Goal: Task Accomplishment & Management: Manage account settings

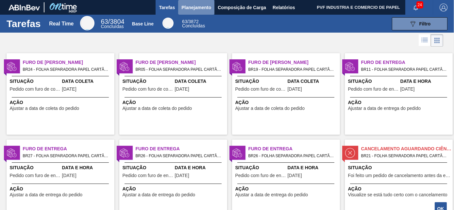
click at [188, 4] on span "Planejamento" at bounding box center [196, 8] width 30 height 8
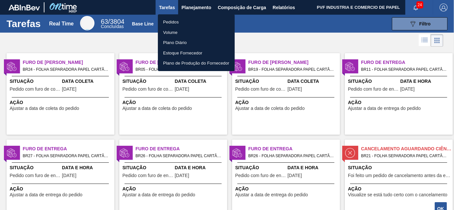
click at [170, 22] on li "Pedidos" at bounding box center [196, 22] width 77 height 10
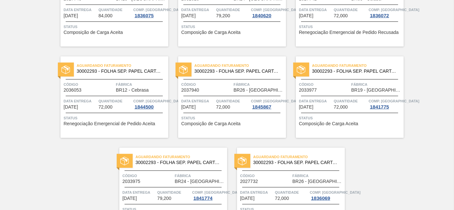
scroll to position [1418, 0]
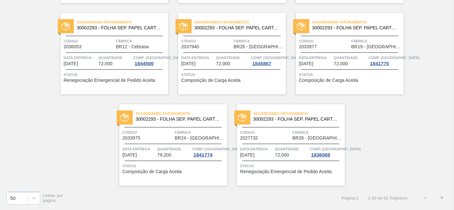
click at [444, 198] on button ">" at bounding box center [442, 198] width 16 height 16
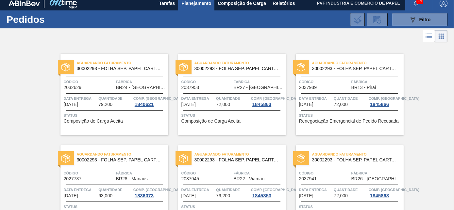
scroll to position [0, 0]
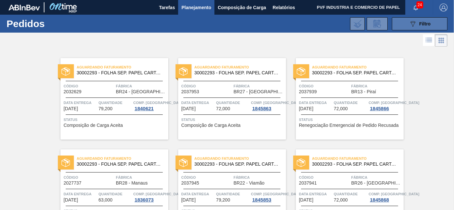
click at [401, 24] on button "089F7B8B-B2A5-4AFE-B5C0-19BA573D28AC Filtro" at bounding box center [420, 23] width 56 height 13
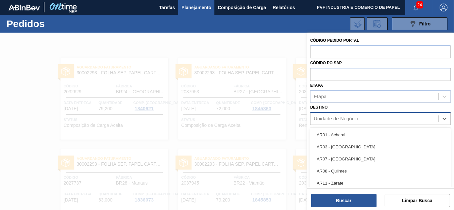
click at [341, 118] on div "Unidade de Negócio" at bounding box center [336, 119] width 44 height 6
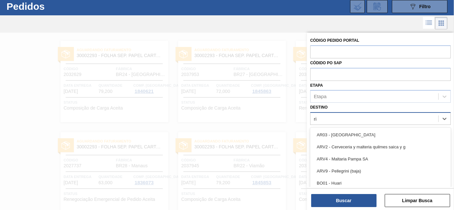
type input "rio"
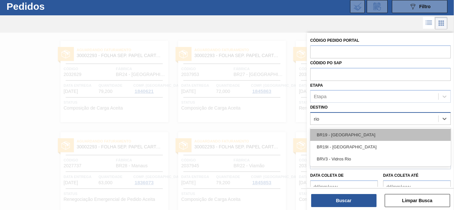
click at [334, 132] on div "BR19 - [GEOGRAPHIC_DATA]" at bounding box center [380, 135] width 141 height 12
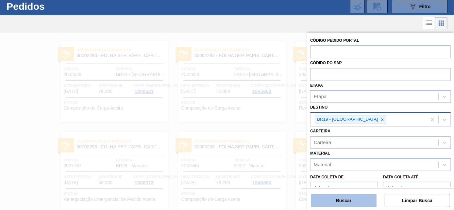
click at [343, 204] on button "Buscar" at bounding box center [343, 200] width 65 height 13
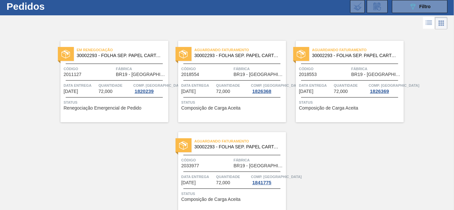
click at [105, 75] on div "Código 2011127" at bounding box center [89, 71] width 51 height 11
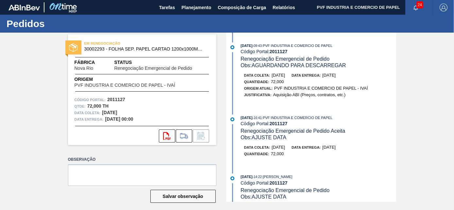
click at [268, 123] on div "Código Portal: 2011127" at bounding box center [318, 123] width 155 height 5
click at [194, 7] on span "Planejamento" at bounding box center [196, 8] width 30 height 8
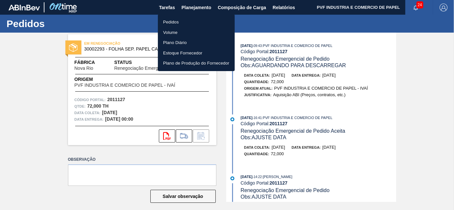
click at [175, 22] on li "Pedidos" at bounding box center [196, 22] width 77 height 10
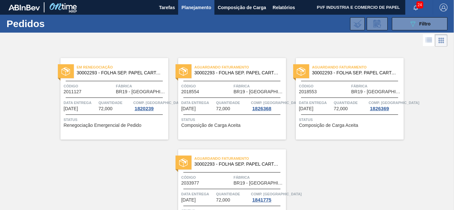
click at [218, 91] on div "Código 2018554" at bounding box center [206, 88] width 51 height 11
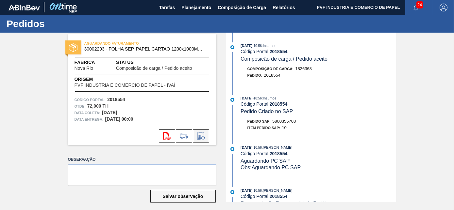
click at [200, 135] on icon at bounding box center [201, 136] width 10 height 8
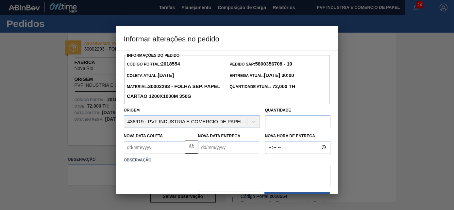
click at [158, 148] on Coleta2018554 "Nova Data Coleta" at bounding box center [154, 147] width 61 height 13
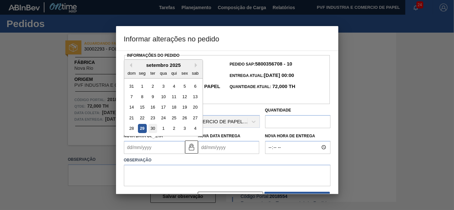
click at [155, 128] on div "30" at bounding box center [152, 128] width 9 height 9
type Coleta2018554 "[DATE]"
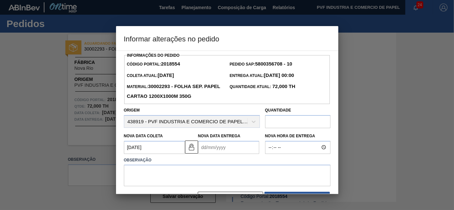
click at [219, 153] on Entrega2018554 "Nova Data Entrega" at bounding box center [228, 147] width 61 height 13
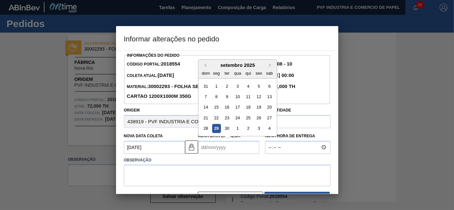
type Entrega2018554 "[DATE]"
type input "27,000"
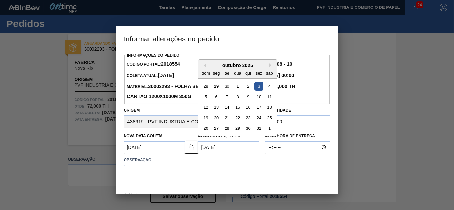
click at [165, 172] on textarea at bounding box center [227, 176] width 207 height 22
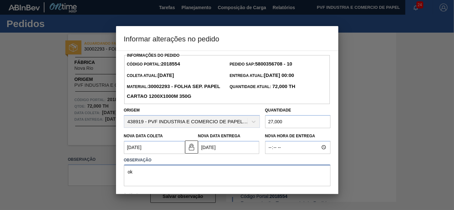
scroll to position [45, 0]
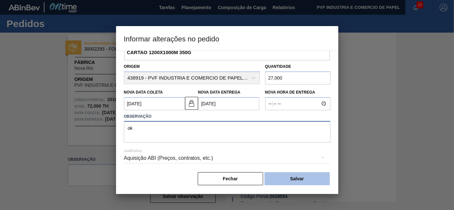
type textarea "ok"
click at [300, 176] on button "Salvar" at bounding box center [296, 179] width 65 height 13
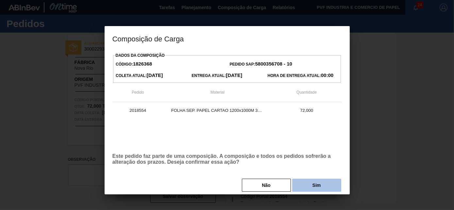
click at [312, 188] on button "Sim" at bounding box center [316, 185] width 49 height 13
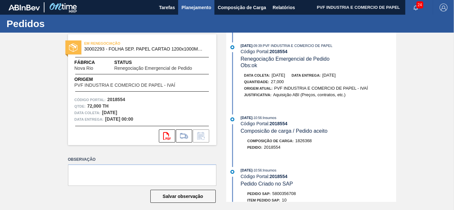
click at [196, 7] on span "Planejamento" at bounding box center [196, 8] width 30 height 8
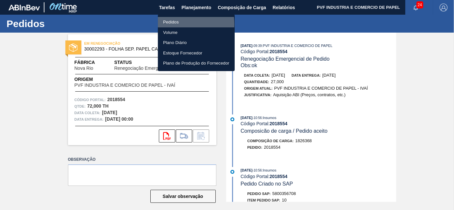
click at [168, 24] on li "Pedidos" at bounding box center [196, 22] width 77 height 10
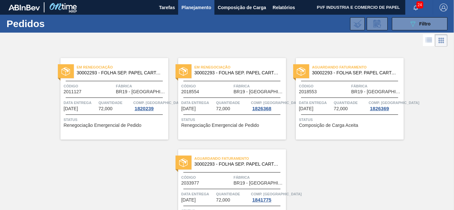
click at [329, 85] on span "Código" at bounding box center [324, 86] width 51 height 7
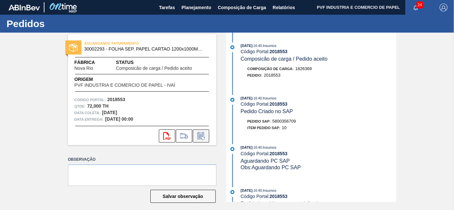
click at [203, 134] on icon at bounding box center [200, 136] width 7 height 8
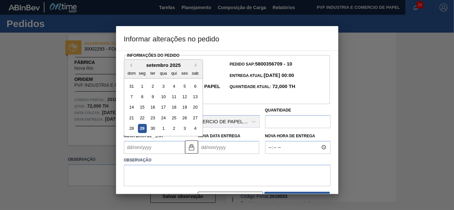
click at [158, 150] on Coleta2018553 "Nova Data Coleta" at bounding box center [154, 147] width 61 height 13
click at [197, 67] on button "Next Month" at bounding box center [197, 65] width 5 height 5
click at [143, 94] on div "6" at bounding box center [142, 96] width 9 height 9
type Coleta2018553 "[DATE]"
type Entrega2018553 "[DATE]"
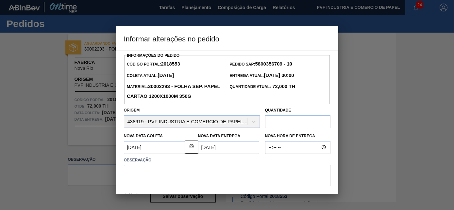
click at [147, 169] on textarea at bounding box center [227, 176] width 207 height 22
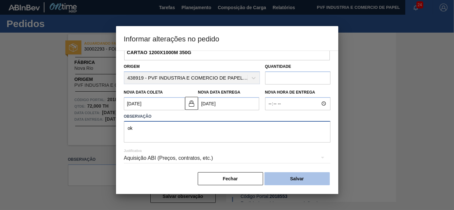
type textarea "ok"
click at [273, 177] on button "Salvar" at bounding box center [296, 179] width 65 height 13
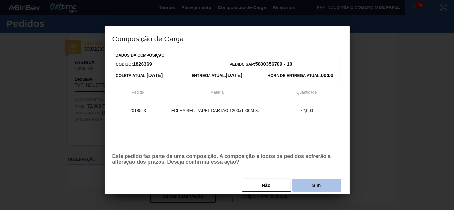
click at [311, 186] on button "Sim" at bounding box center [316, 185] width 49 height 13
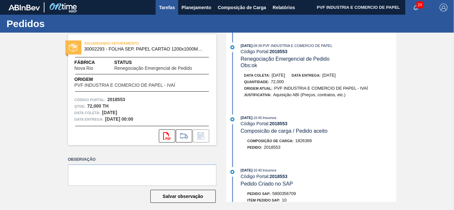
click at [166, 9] on span "Tarefas" at bounding box center [167, 8] width 16 height 8
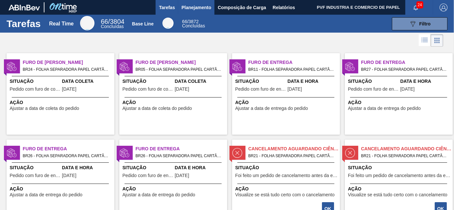
click at [200, 7] on span "Planejamento" at bounding box center [196, 8] width 30 height 8
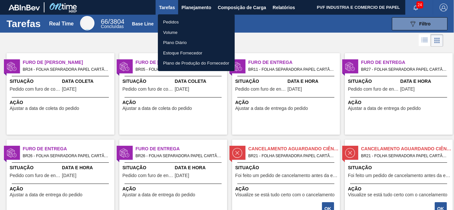
click at [178, 22] on li "Pedidos" at bounding box center [196, 22] width 77 height 10
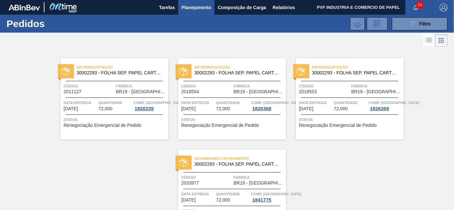
scroll to position [45, 0]
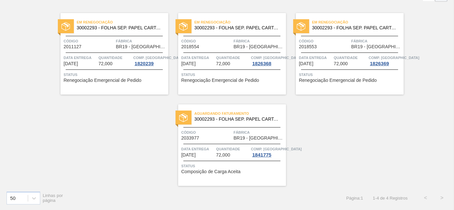
click at [230, 146] on span "Quantidade" at bounding box center [232, 149] width 33 height 7
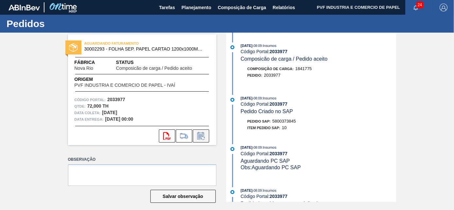
click at [199, 136] on icon at bounding box center [200, 137] width 5 height 4
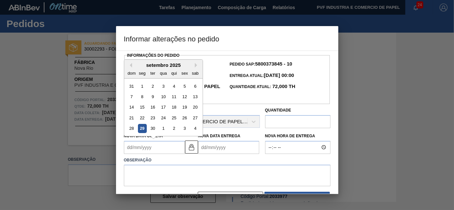
click at [143, 147] on Coleta2033977 "Nova Data Coleta" at bounding box center [154, 147] width 61 height 13
click at [258, 175] on textarea at bounding box center [227, 176] width 207 height 22
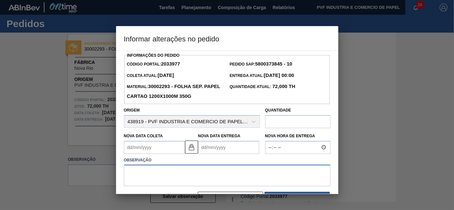
scroll to position [21, 0]
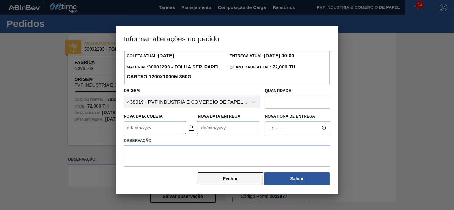
click at [245, 178] on button "Fechar" at bounding box center [230, 179] width 65 height 13
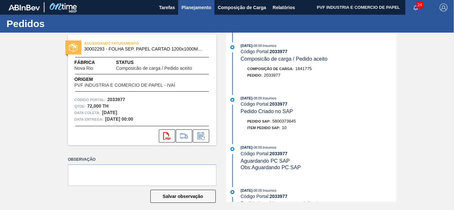
click at [190, 8] on span "Planejamento" at bounding box center [196, 8] width 30 height 8
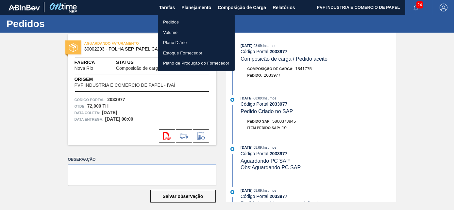
click at [171, 22] on li "Pedidos" at bounding box center [196, 22] width 77 height 10
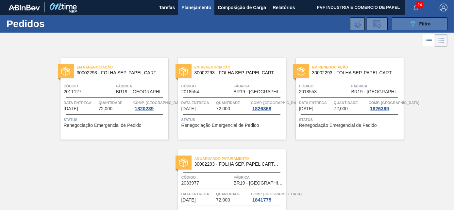
click at [401, 24] on button "089F7B8B-B2A5-4AFE-B5C0-19BA573D28AC Filtro" at bounding box center [420, 23] width 56 height 13
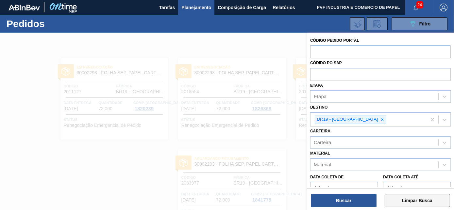
click at [394, 201] on button "Limpar Busca" at bounding box center [417, 200] width 65 height 13
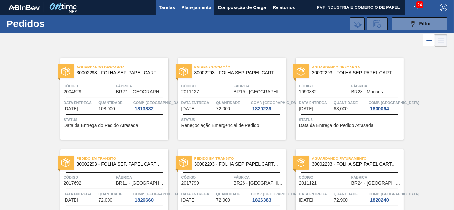
click at [166, 7] on span "Tarefas" at bounding box center [167, 8] width 16 height 8
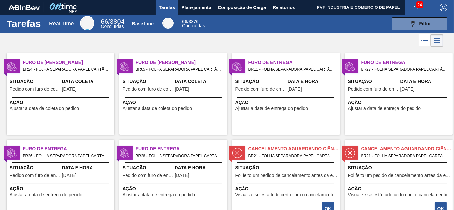
click at [70, 85] on div "Data Coleta [DATE]" at bounding box center [87, 86] width 51 height 16
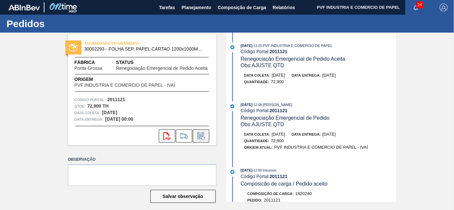
click at [198, 135] on icon at bounding box center [200, 137] width 5 height 4
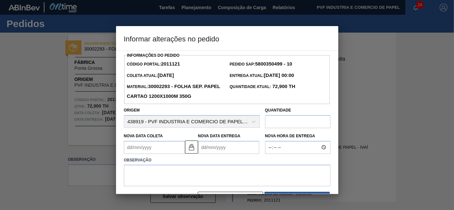
click at [165, 150] on Coleta2011121 "Nova Data Coleta" at bounding box center [154, 147] width 61 height 13
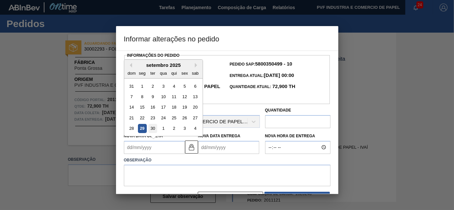
click at [153, 131] on div "30" at bounding box center [152, 128] width 9 height 9
type Coleta2011121 "[DATE]"
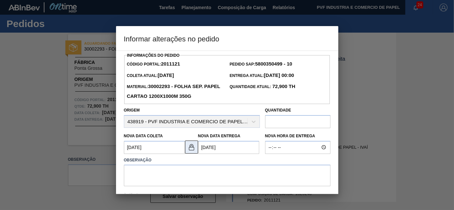
click at [190, 149] on img at bounding box center [192, 147] width 8 height 8
click at [209, 149] on Entrega2011121 "[DATE]" at bounding box center [228, 147] width 61 height 13
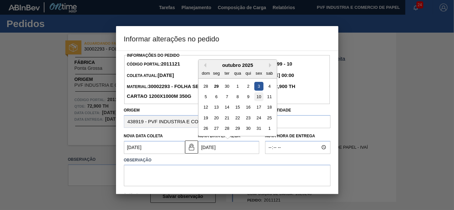
click at [258, 98] on div "10" at bounding box center [258, 96] width 9 height 9
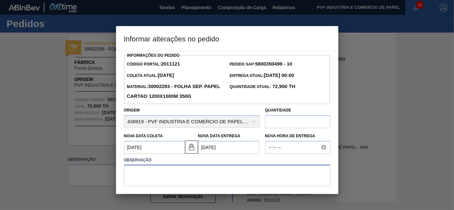
click at [180, 174] on textarea at bounding box center [227, 176] width 207 height 22
click at [189, 150] on img at bounding box center [192, 147] width 8 height 8
click at [210, 146] on Entrega2011121 "[DATE]" at bounding box center [228, 147] width 61 height 13
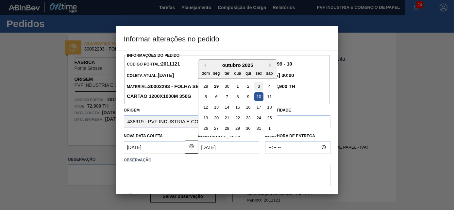
click at [258, 86] on div "3" at bounding box center [258, 86] width 9 height 9
type Entrega2011121 "[DATE]"
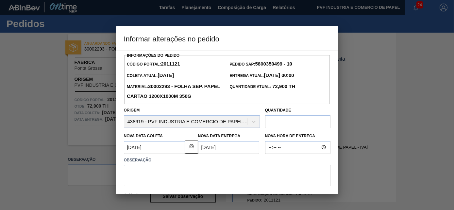
click at [175, 173] on textarea at bounding box center [227, 176] width 207 height 22
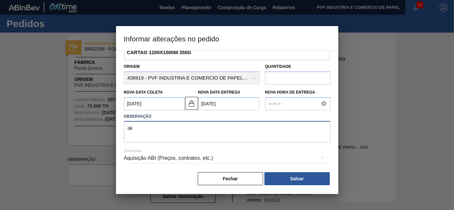
type textarea "ok"
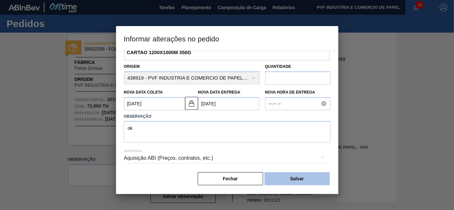
click at [292, 180] on button "Salvar" at bounding box center [296, 179] width 65 height 13
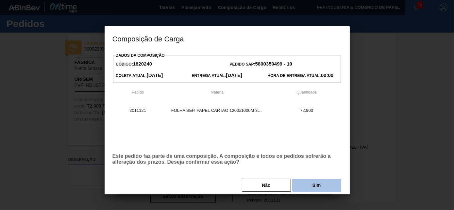
click at [309, 187] on button "Sim" at bounding box center [316, 185] width 49 height 13
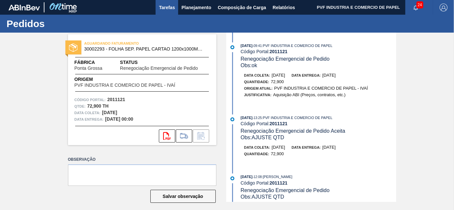
click at [169, 5] on span "Tarefas" at bounding box center [167, 8] width 16 height 8
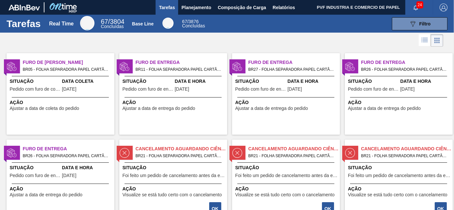
click at [70, 80] on span "Data Coleta" at bounding box center [87, 81] width 51 height 7
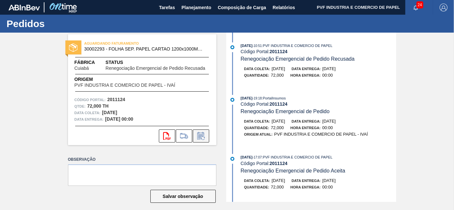
click at [199, 135] on icon at bounding box center [200, 137] width 5 height 4
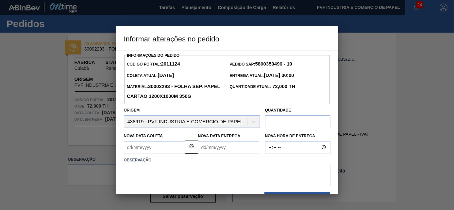
click at [154, 148] on Coleta2011124 "Nova Data Coleta" at bounding box center [154, 147] width 61 height 13
click at [231, 41] on h3 "Informar alterações no pedido" at bounding box center [227, 38] width 222 height 25
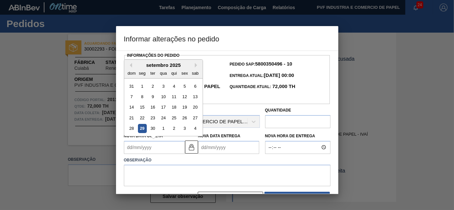
click at [148, 149] on Coleta2011124 "Nova Data Coleta" at bounding box center [154, 147] width 61 height 13
click at [139, 128] on div "29" at bounding box center [142, 128] width 9 height 9
type Coleta2011124 "[DATE]"
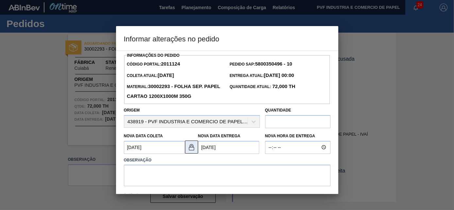
click at [192, 150] on img at bounding box center [192, 147] width 8 height 8
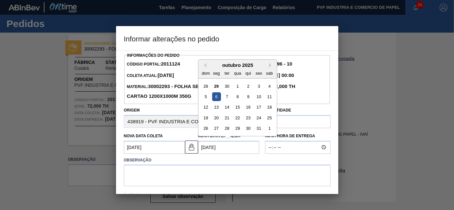
click at [208, 150] on Entrega2011124 "[DATE]" at bounding box center [228, 147] width 61 height 13
click at [254, 87] on div "3" at bounding box center [258, 86] width 9 height 9
type Entrega2011124 "[DATE]"
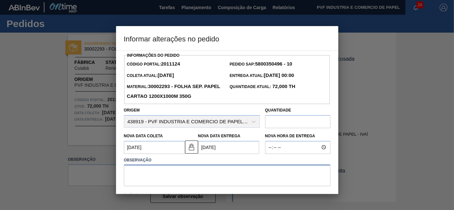
click at [178, 175] on textarea at bounding box center [227, 176] width 207 height 22
type textarea "ok"
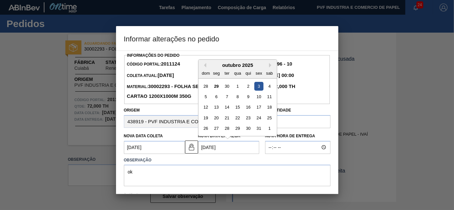
click at [207, 146] on Entrega2011124 "[DATE]" at bounding box center [228, 147] width 61 height 13
click at [246, 86] on div "2" at bounding box center [247, 86] width 9 height 9
type Entrega2011124 "[DATE]"
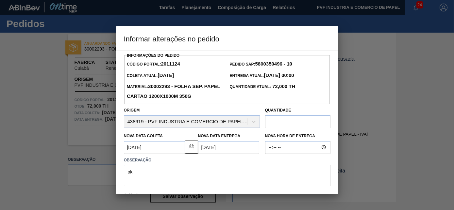
scroll to position [45, 0]
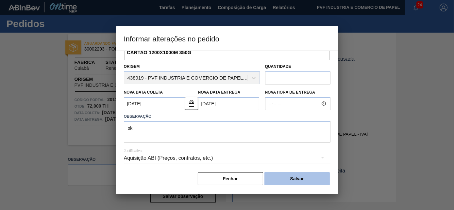
click at [296, 179] on button "Salvar" at bounding box center [296, 179] width 65 height 13
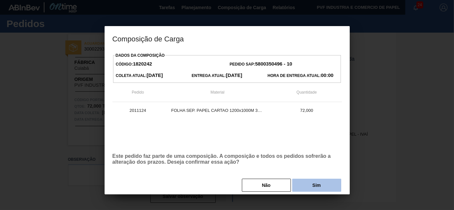
click at [318, 188] on button "Sim" at bounding box center [316, 185] width 49 height 13
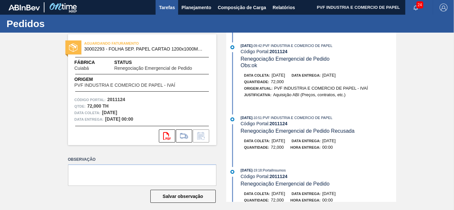
click at [165, 9] on span "Tarefas" at bounding box center [167, 8] width 16 height 8
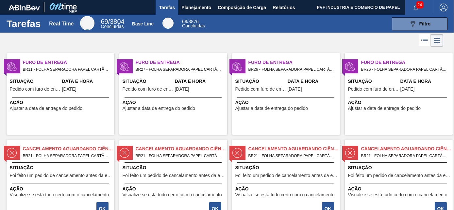
click at [82, 68] on span "BR11 - FOLHA SEPARADORA PAPEL CARTÃO Pedido - 2017692" at bounding box center [66, 69] width 86 height 7
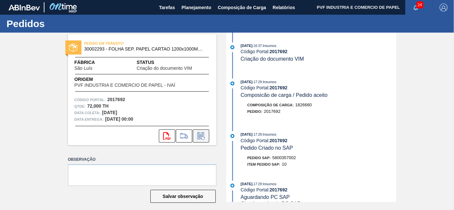
click at [199, 135] on icon at bounding box center [201, 136] width 10 height 8
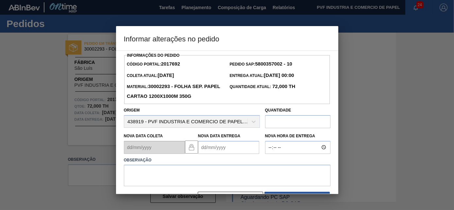
click at [210, 149] on Entrega2017692 "Nova Data Entrega" at bounding box center [228, 147] width 61 height 13
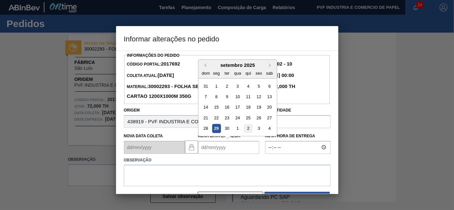
click at [246, 128] on div "2" at bounding box center [247, 128] width 9 height 9
type Entrega2017692 "[DATE]"
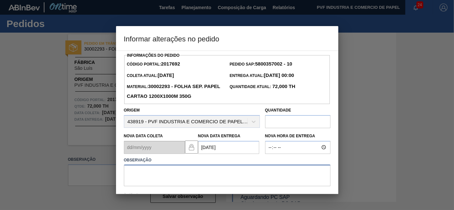
click at [203, 173] on textarea at bounding box center [227, 176] width 207 height 22
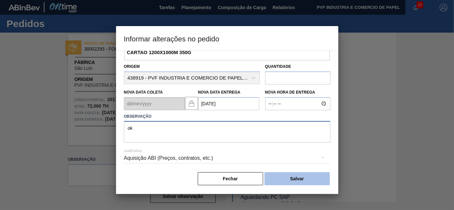
scroll to position [45, 0]
type textarea "ok"
click at [273, 176] on button "Salvar" at bounding box center [296, 179] width 65 height 13
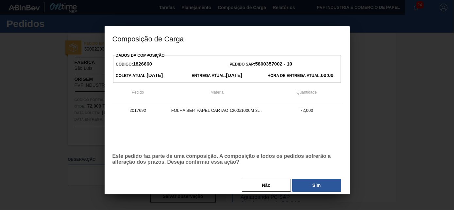
click at [301, 186] on button "Sim" at bounding box center [316, 185] width 49 height 13
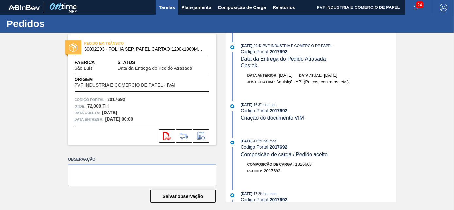
click at [169, 6] on span "Tarefas" at bounding box center [167, 8] width 16 height 8
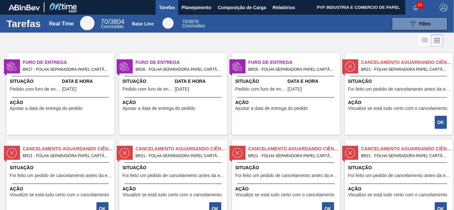
click at [68, 106] on span "Ajustar a data de entrega do pedido" at bounding box center [46, 108] width 73 height 5
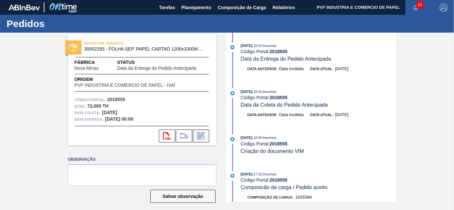
click at [204, 135] on icon at bounding box center [201, 136] width 10 height 8
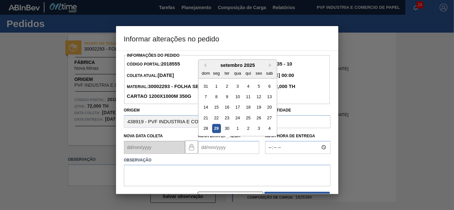
click at [205, 142] on Entrega2018555 "Nova Data Entrega" at bounding box center [228, 147] width 61 height 13
click at [219, 129] on div "29" at bounding box center [216, 128] width 9 height 9
type Entrega2018555 "[DATE]"
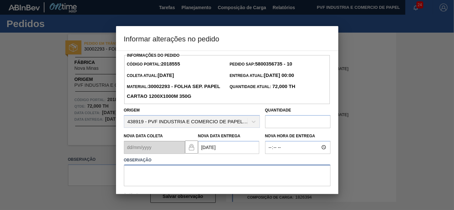
click at [205, 173] on textarea at bounding box center [227, 176] width 207 height 22
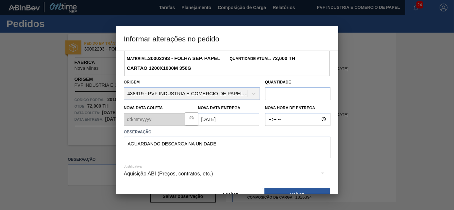
scroll to position [45, 0]
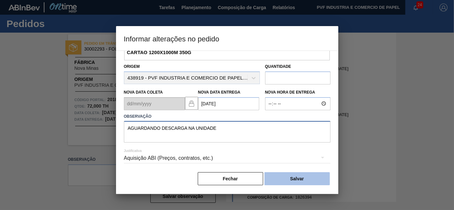
type textarea "AGUARDANDO DESCARGA NA UNIDADE"
click at [285, 178] on button "Salvar" at bounding box center [296, 179] width 65 height 13
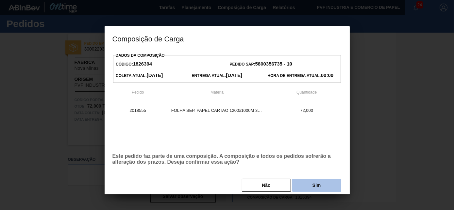
click at [299, 184] on button "Sim" at bounding box center [316, 185] width 49 height 13
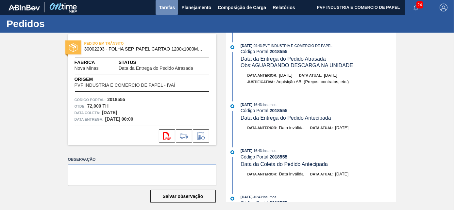
click at [170, 8] on span "Tarefas" at bounding box center [167, 8] width 16 height 8
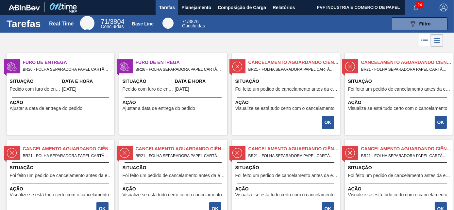
click at [94, 74] on div "Furo de Entrega BR26 - FOLHA SEPARADORA PAPEL CARTÃO Pedido - 2012088 Situação …" at bounding box center [61, 94] width 108 height 82
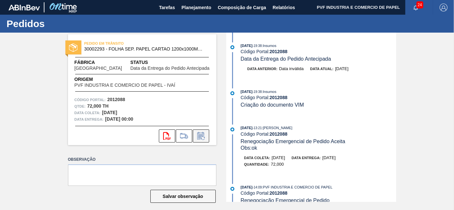
click at [202, 133] on icon at bounding box center [201, 136] width 10 height 8
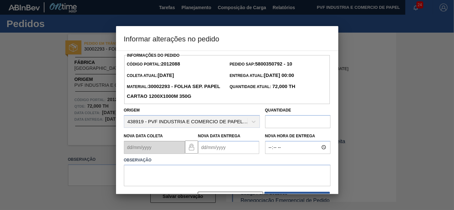
click at [207, 147] on Entrega2012088 "Nova Data Entrega" at bounding box center [228, 147] width 61 height 13
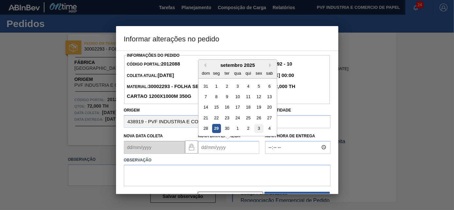
click at [257, 127] on div "3" at bounding box center [258, 128] width 9 height 9
type Entrega2012088 "[DATE]"
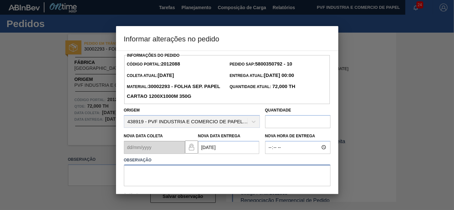
click at [178, 171] on textarea at bounding box center [227, 176] width 207 height 22
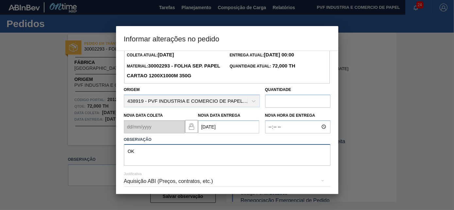
scroll to position [45, 0]
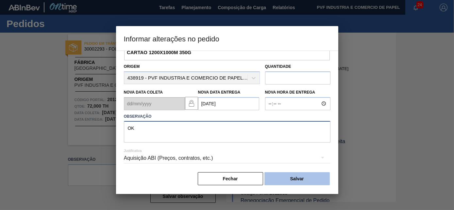
type textarea "OK"
click at [291, 176] on button "Salvar" at bounding box center [296, 179] width 65 height 13
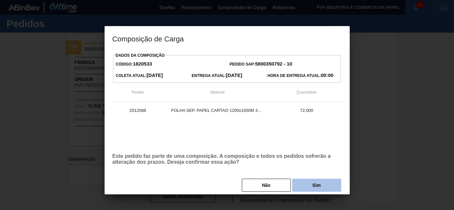
click at [306, 186] on button "Sim" at bounding box center [316, 185] width 49 height 13
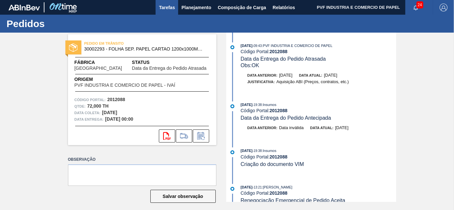
click at [168, 5] on span "Tarefas" at bounding box center [167, 8] width 16 height 8
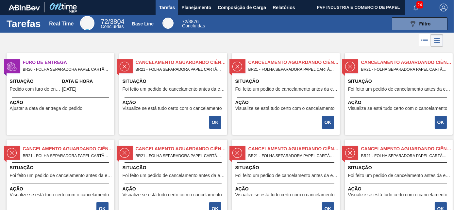
click at [89, 86] on div "Data e Hora [DATE]" at bounding box center [87, 86] width 51 height 16
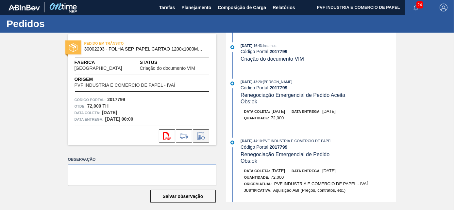
click at [203, 134] on icon at bounding box center [201, 136] width 10 height 8
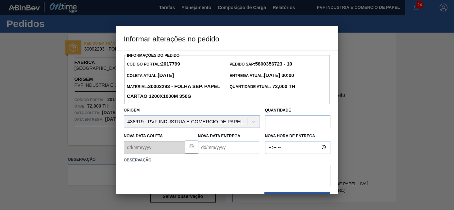
click at [207, 150] on Entrega2017799 "Nova Data Entrega" at bounding box center [228, 147] width 61 height 13
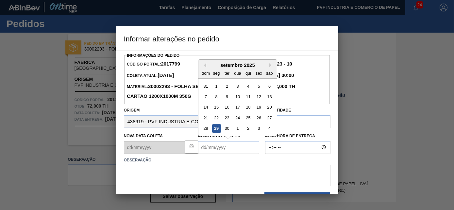
click at [217, 129] on div "29" at bounding box center [216, 128] width 9 height 9
type Entrega2017799 "[DATE]"
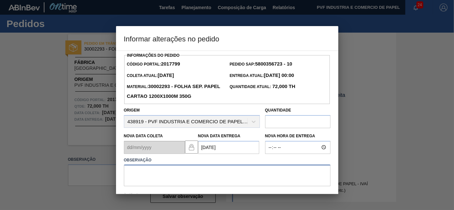
click at [187, 172] on textarea at bounding box center [227, 176] width 207 height 22
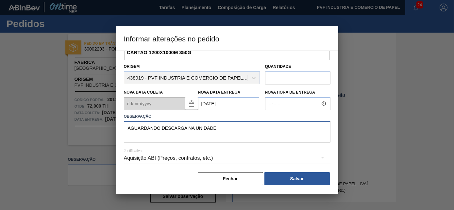
scroll to position [45, 0]
type textarea "AGUARDANDO DESCARGA NA UNIDADE"
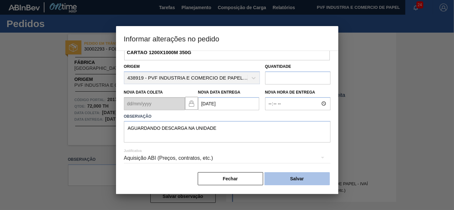
click at [304, 173] on button "Salvar" at bounding box center [296, 179] width 65 height 13
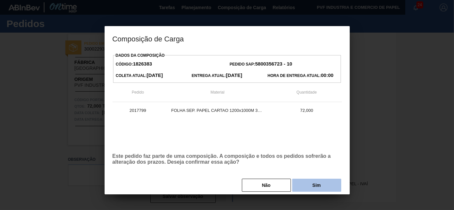
click at [305, 181] on button "Sim" at bounding box center [316, 185] width 49 height 13
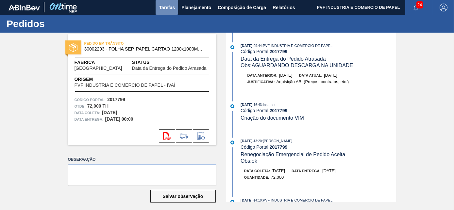
click at [167, 5] on span "Tarefas" at bounding box center [167, 8] width 16 height 8
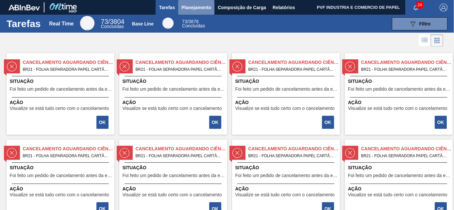
click at [198, 6] on span "Planejamento" at bounding box center [196, 8] width 30 height 8
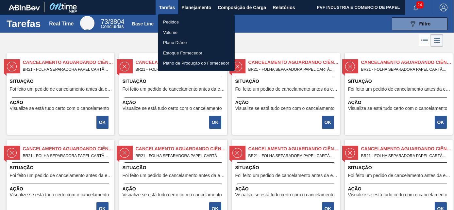
click at [167, 22] on li "Pedidos" at bounding box center [196, 22] width 77 height 10
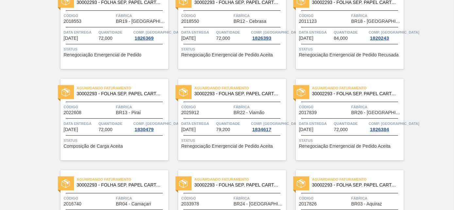
scroll to position [654, 0]
